Goal: Find specific page/section: Find specific page/section

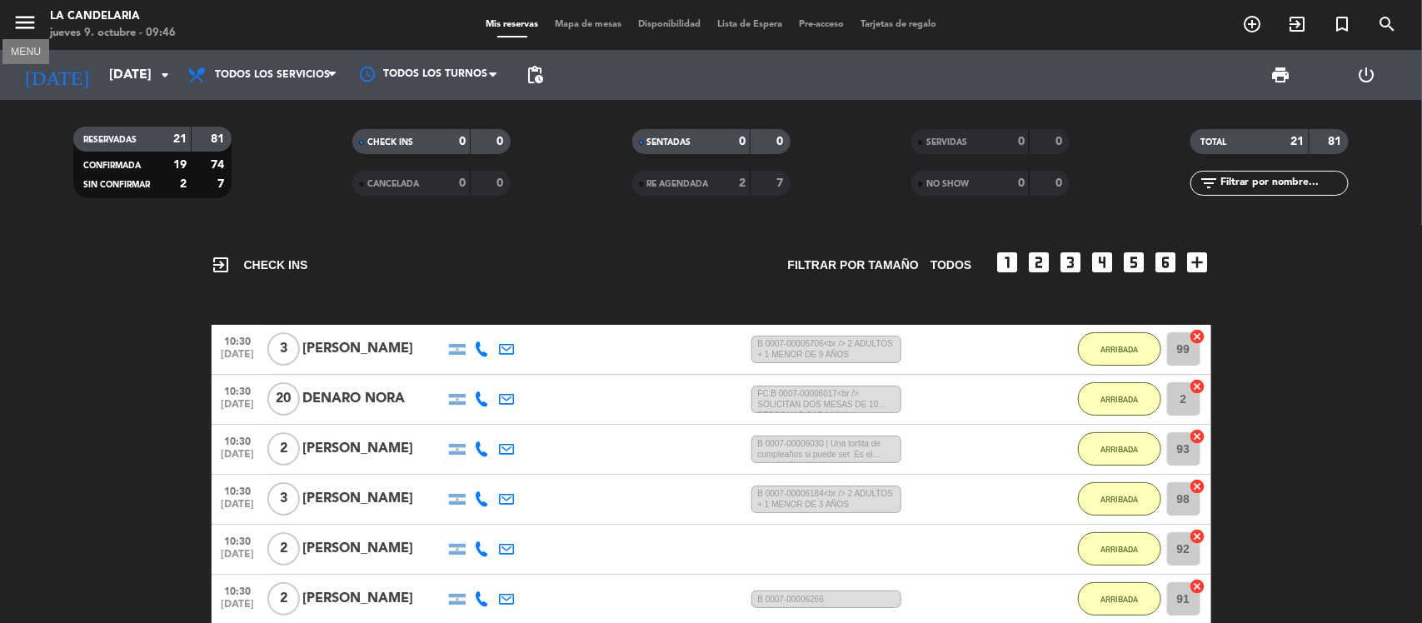
click at [22, 25] on icon "menu" at bounding box center [24, 22] width 25 height 25
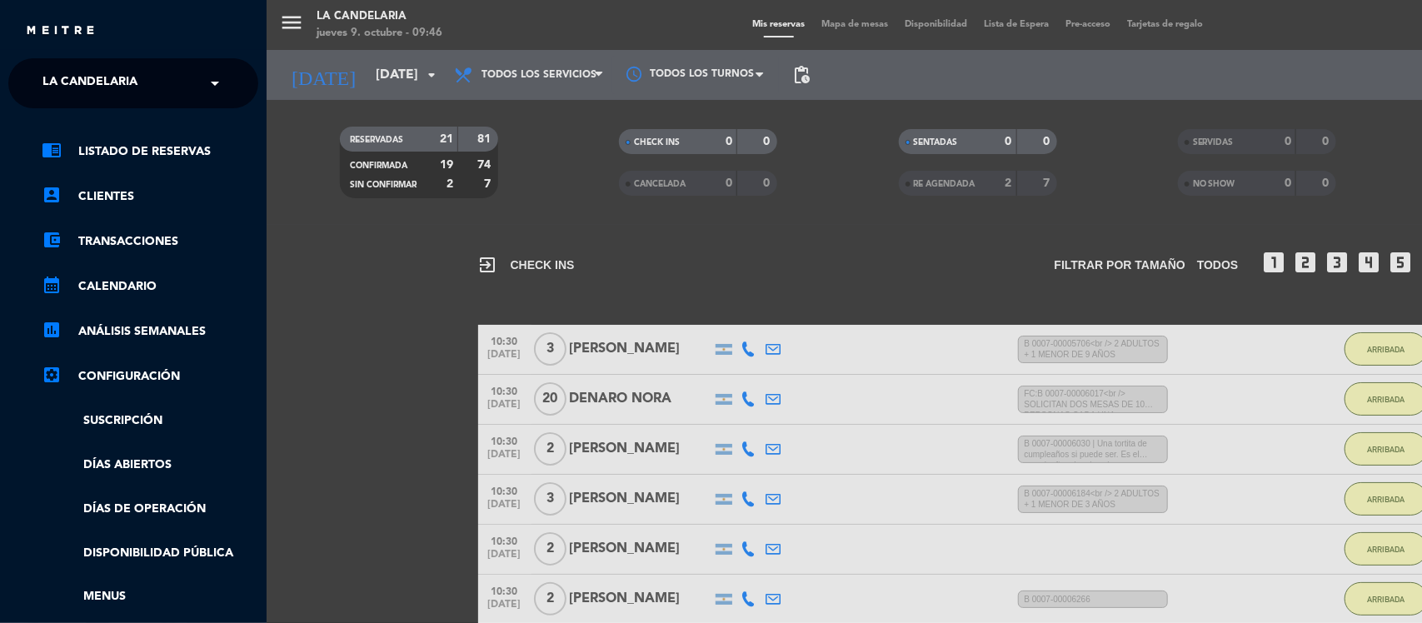
scroll to position [208, 0]
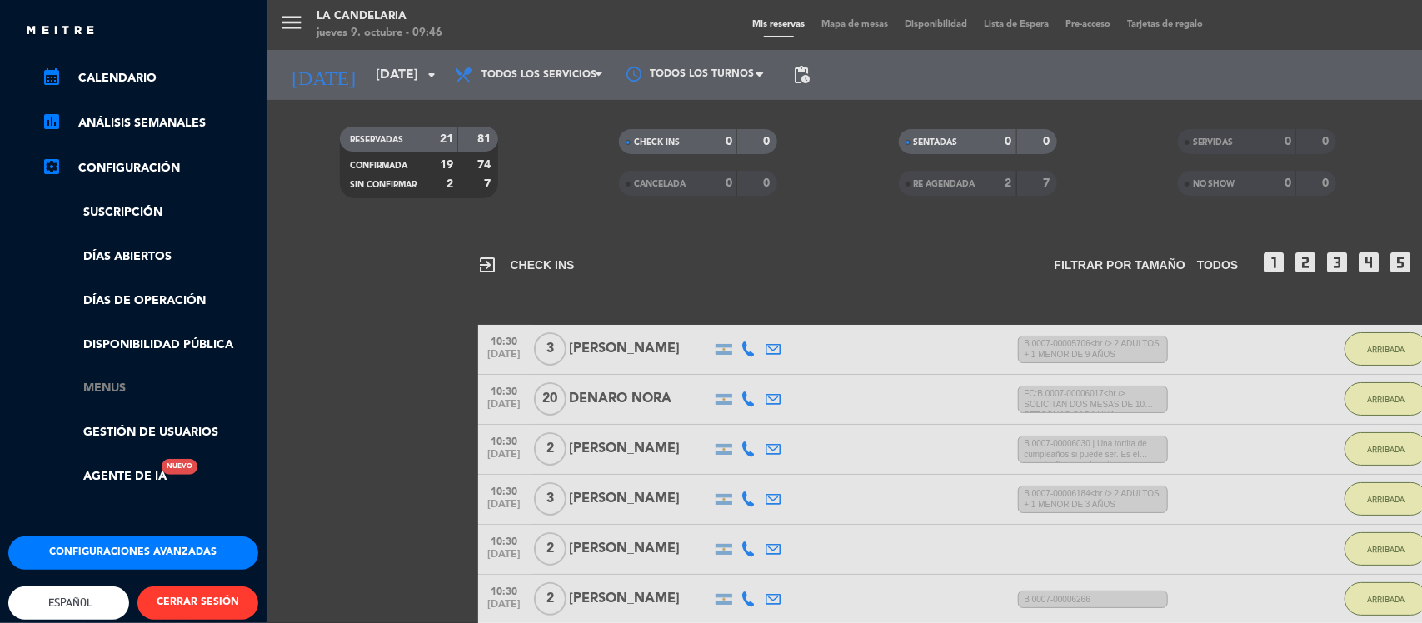
click at [115, 387] on link "Menus" at bounding box center [150, 388] width 217 height 19
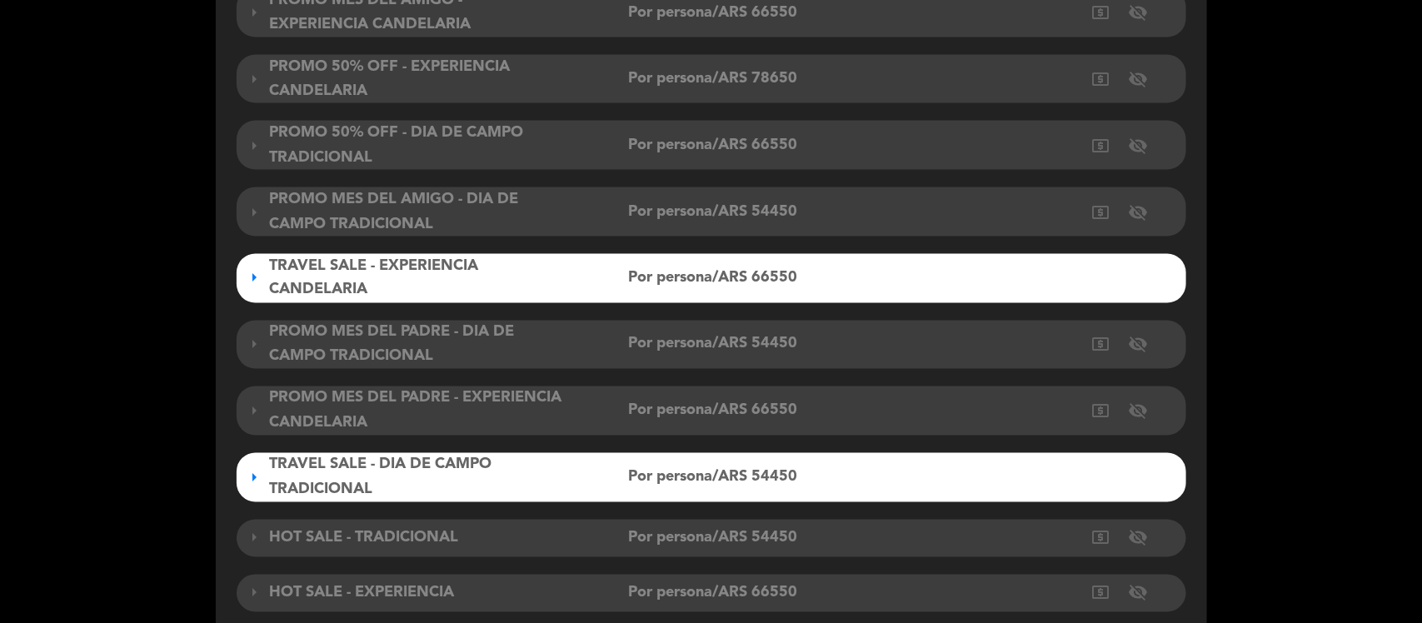
scroll to position [1676, 0]
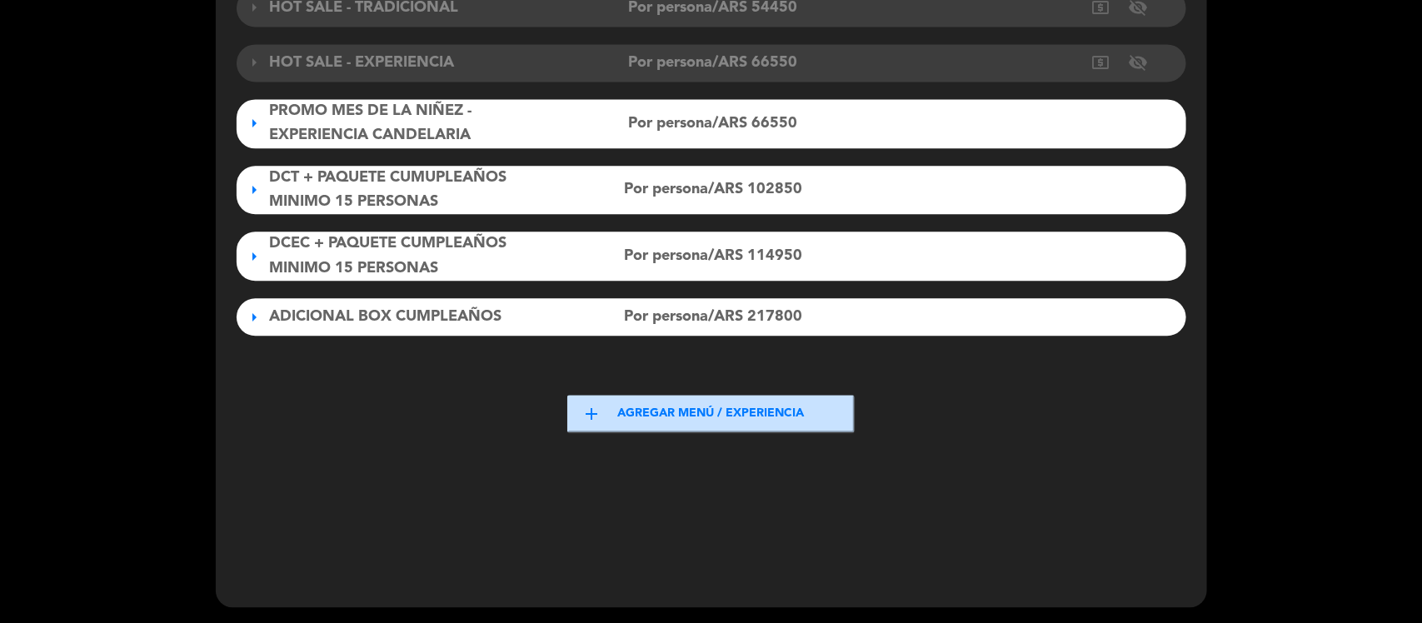
click at [523, 186] on div "DCT + PAQUETE CUMUPLEAÑOS MINIMO 15 PERSONAS" at bounding box center [418, 190] width 296 height 49
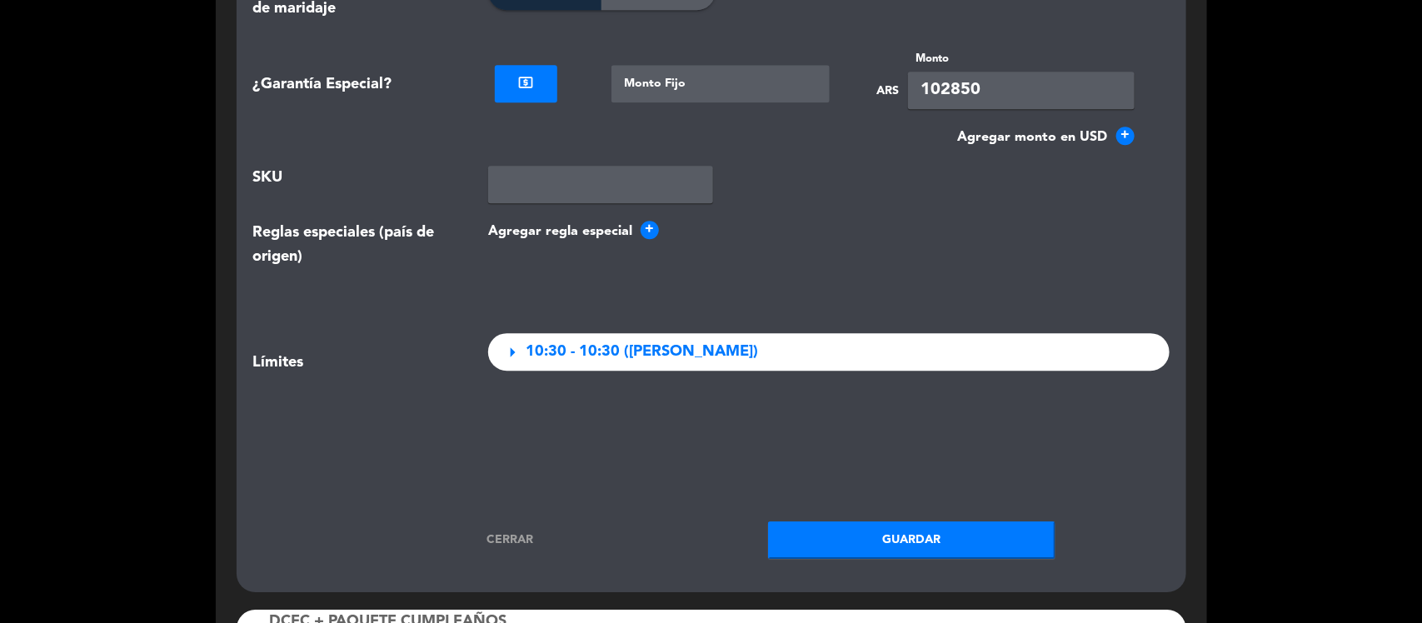
scroll to position [5007, 0]
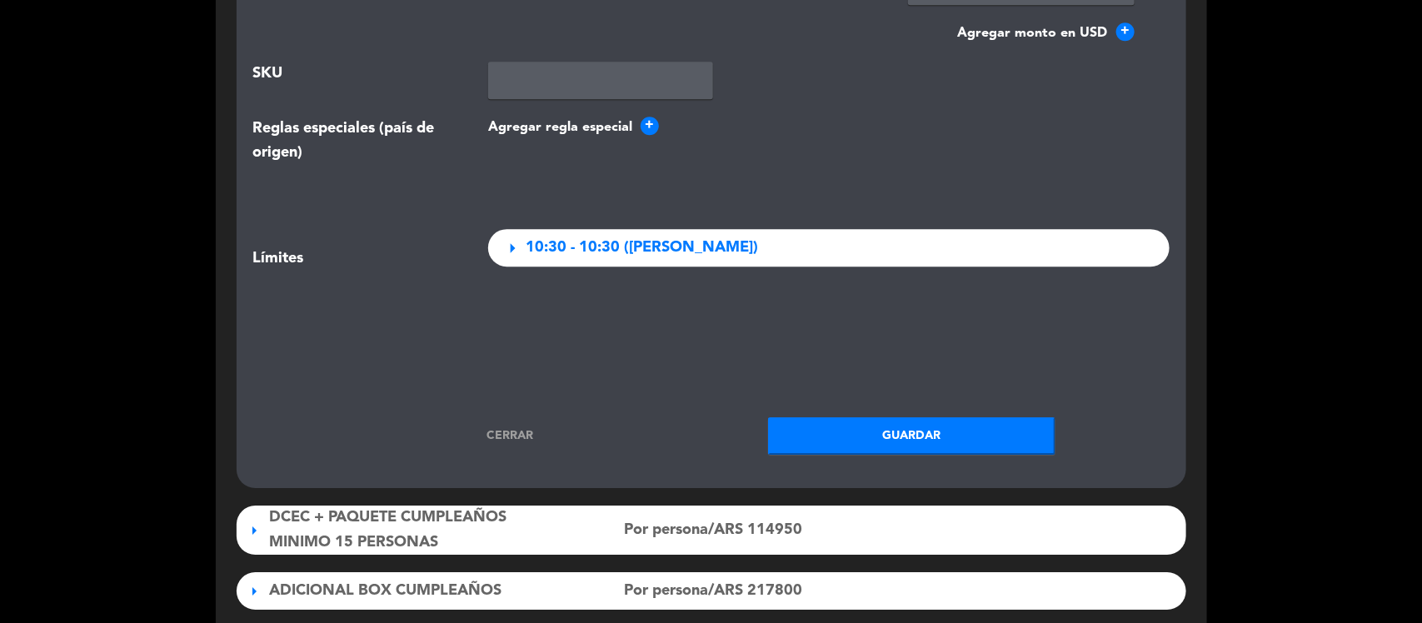
click at [496, 436] on link "Cerrar" at bounding box center [509, 435] width 287 height 19
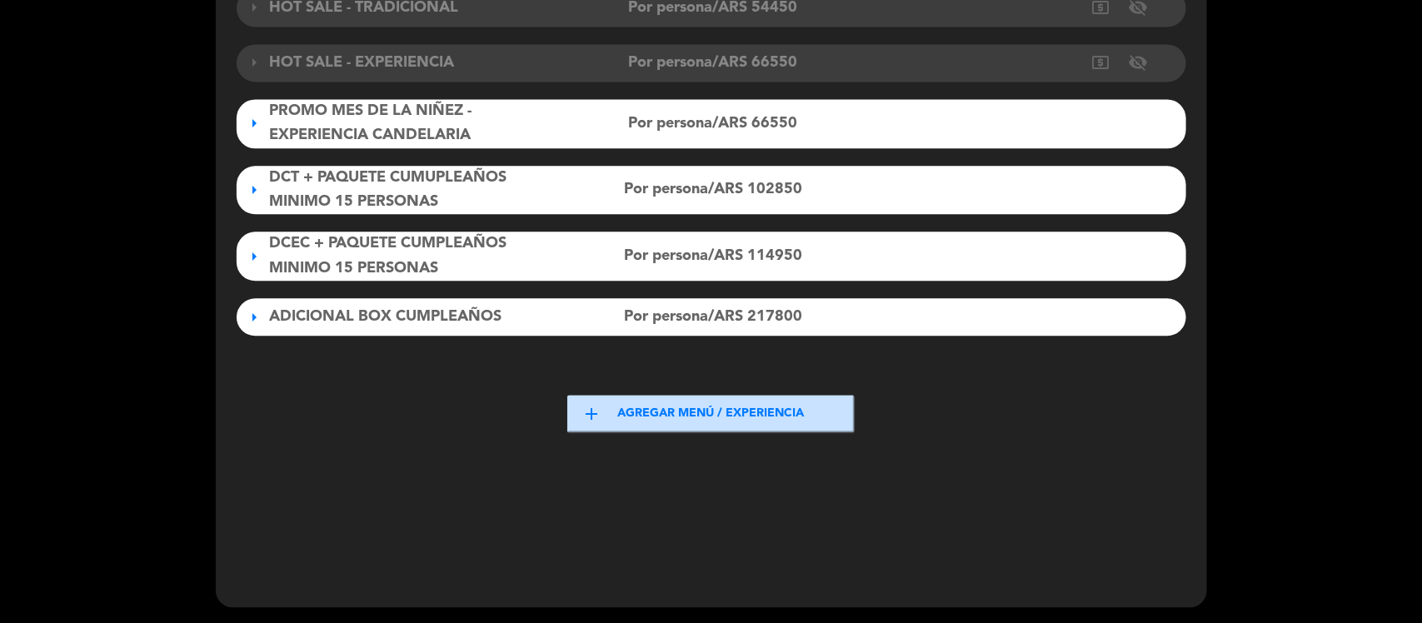
click at [397, 256] on div "DCEC + PAQUETE CUMPLEAÑOS MINIMO 15 PERSONAS" at bounding box center [418, 256] width 296 height 49
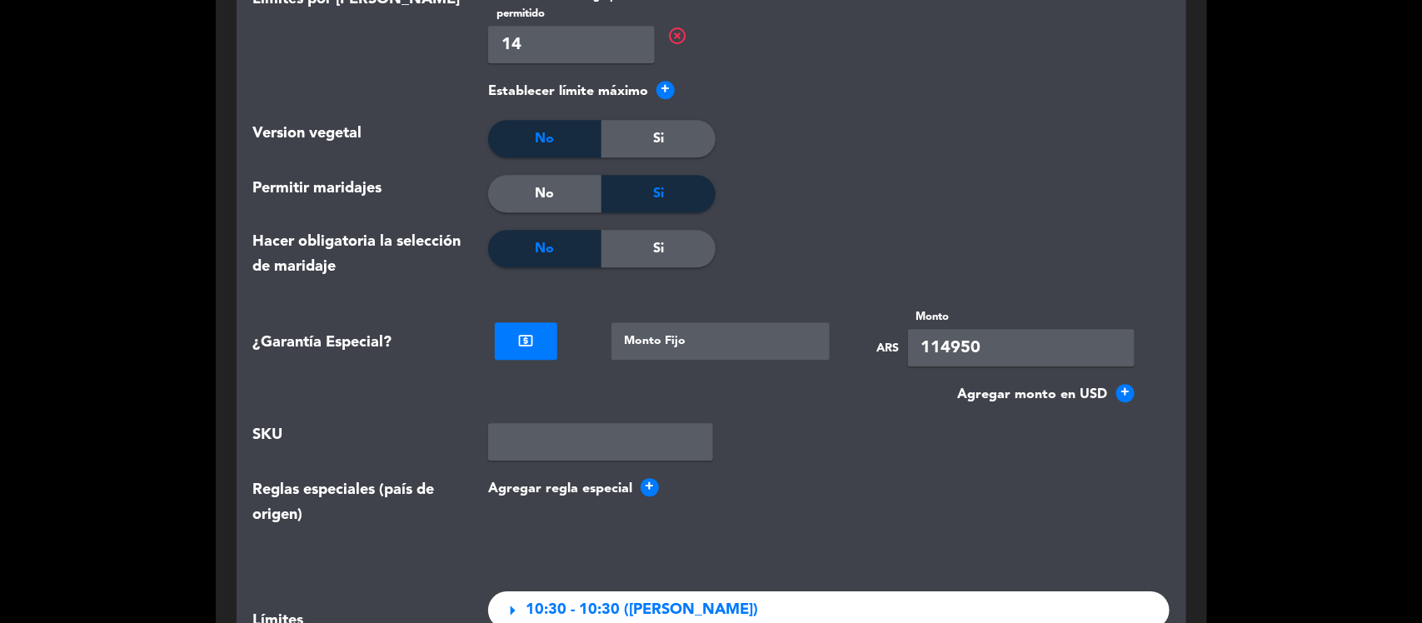
scroll to position [5319, 0]
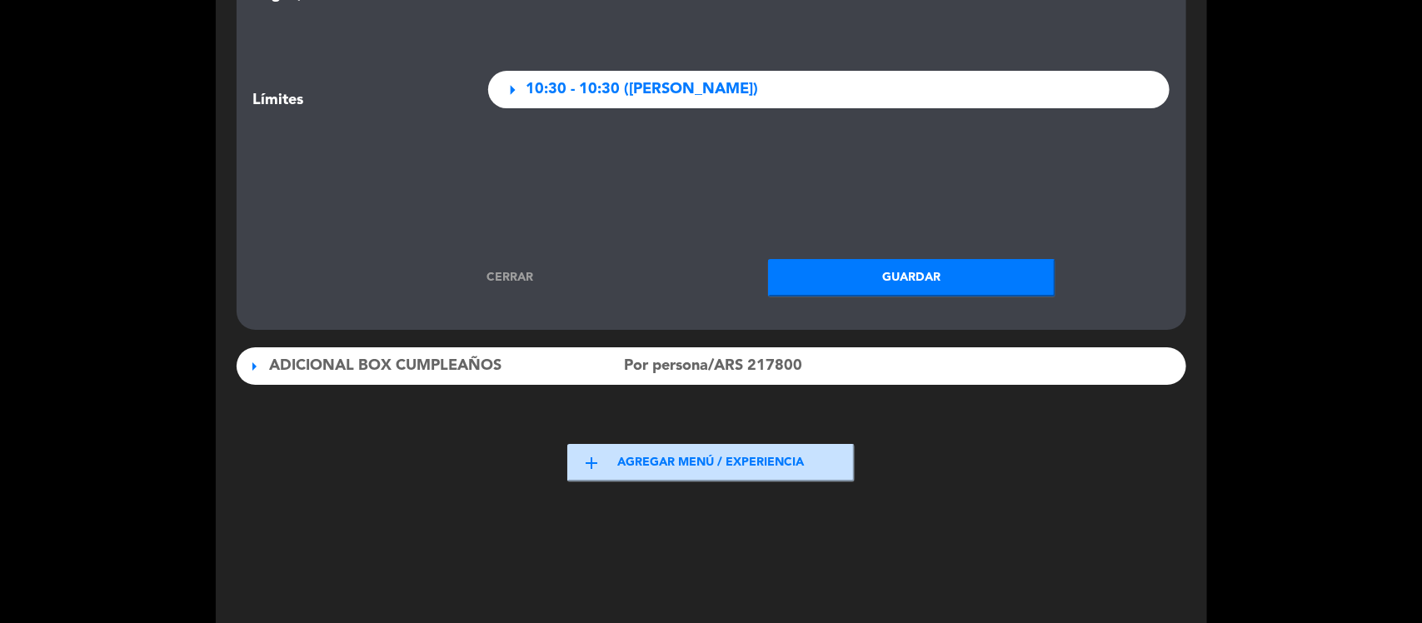
click at [497, 287] on link "Cerrar" at bounding box center [509, 277] width 287 height 19
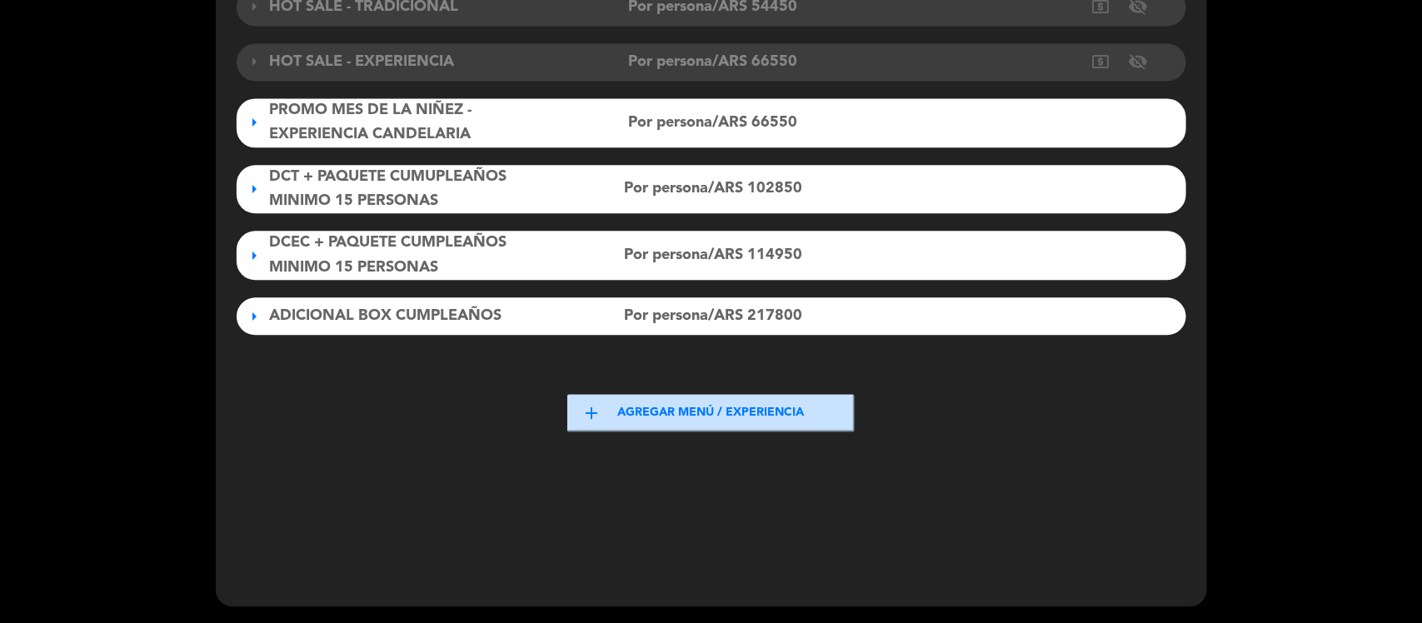
scroll to position [1676, 0]
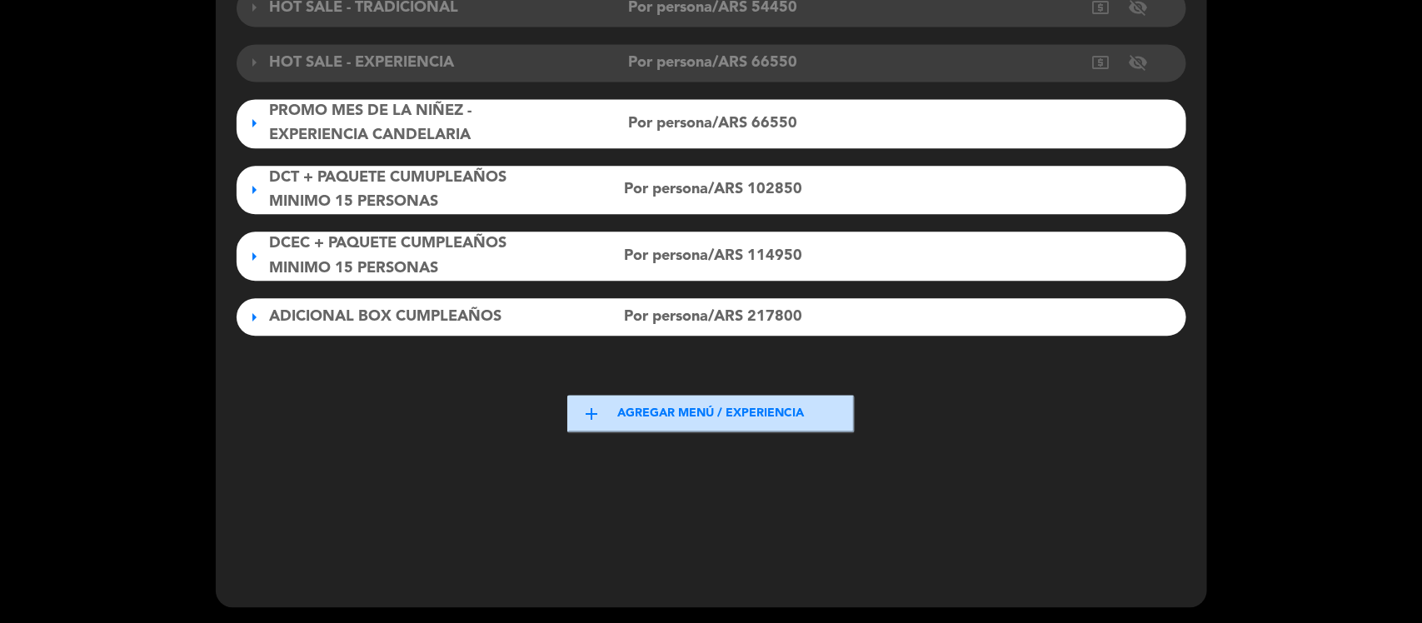
click at [363, 317] on span "ADICIONAL BOX CUMPLEAÑOS" at bounding box center [386, 316] width 232 height 15
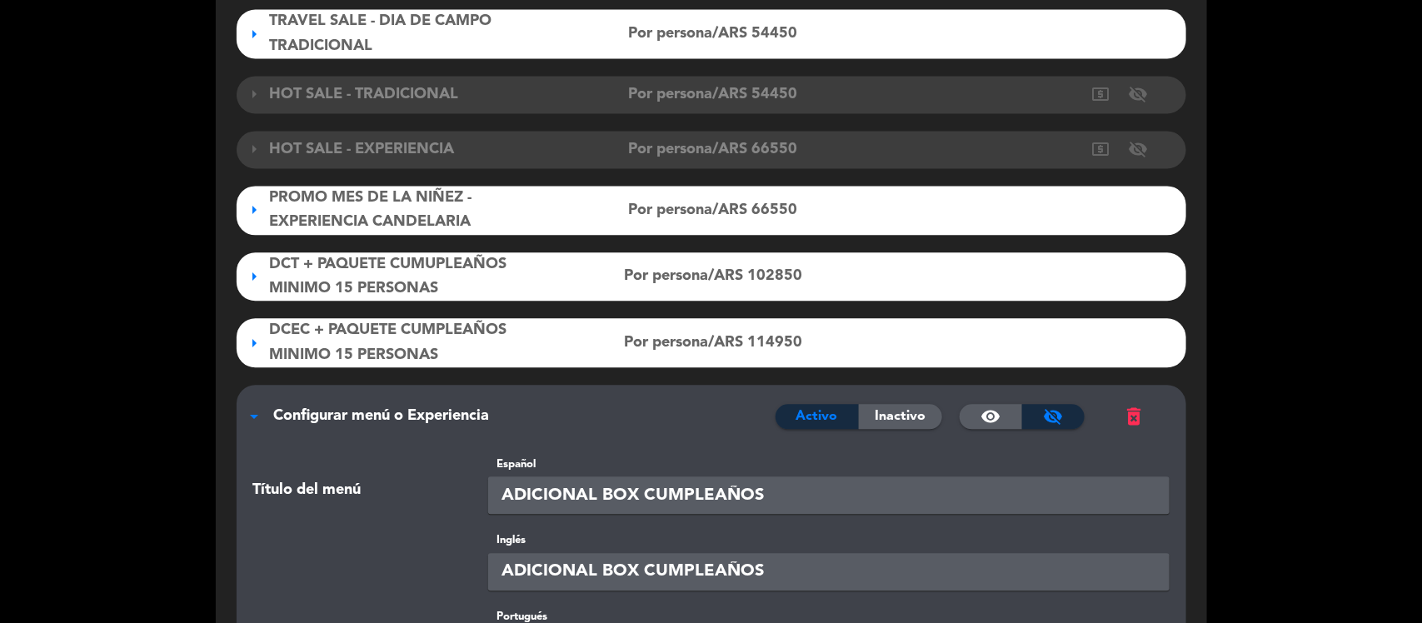
scroll to position [1693, 0]
